Goal: Information Seeking & Learning: Learn about a topic

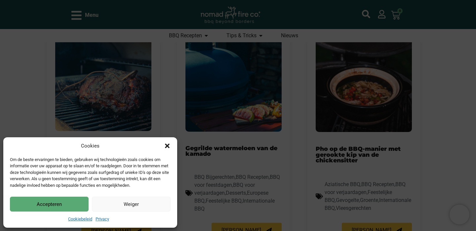
scroll to position [245, 0]
click at [165, 144] on icon "Dialog sluiten" at bounding box center [167, 146] width 5 height 5
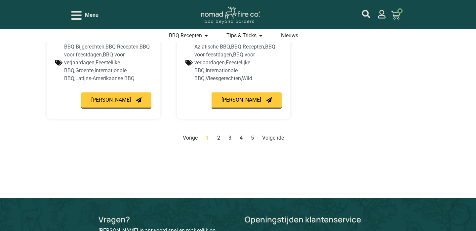
scroll to position [874, 0]
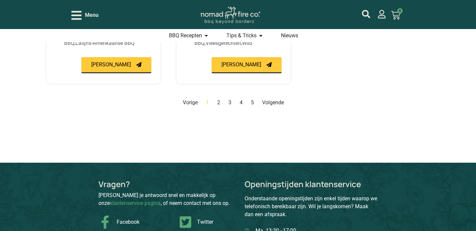
click at [218, 104] on link "Pagina 2" at bounding box center [218, 102] width 3 height 6
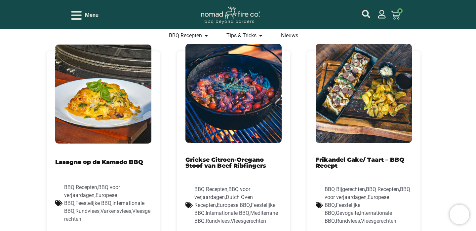
scroll to position [475, 0]
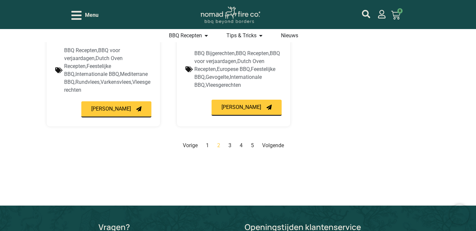
click at [231, 142] on link "Pagina 3" at bounding box center [229, 145] width 3 height 6
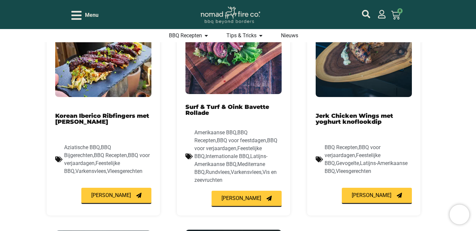
scroll to position [515, 0]
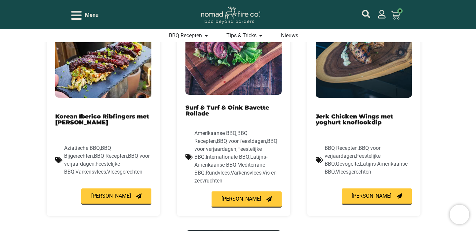
click at [119, 117] on link "Korean Iberico Ribfingers met [PERSON_NAME]" at bounding box center [102, 119] width 94 height 13
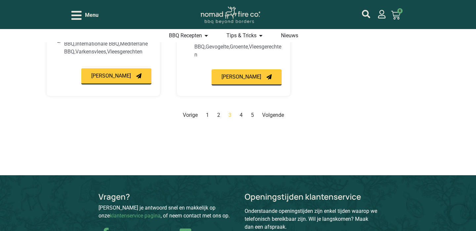
scroll to position [874, 0]
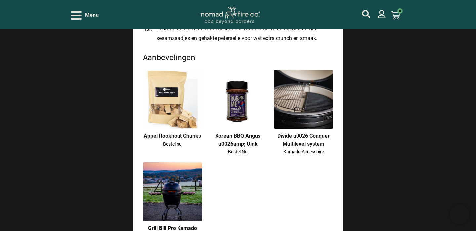
scroll to position [1438, 0]
